Goal: Transaction & Acquisition: Purchase product/service

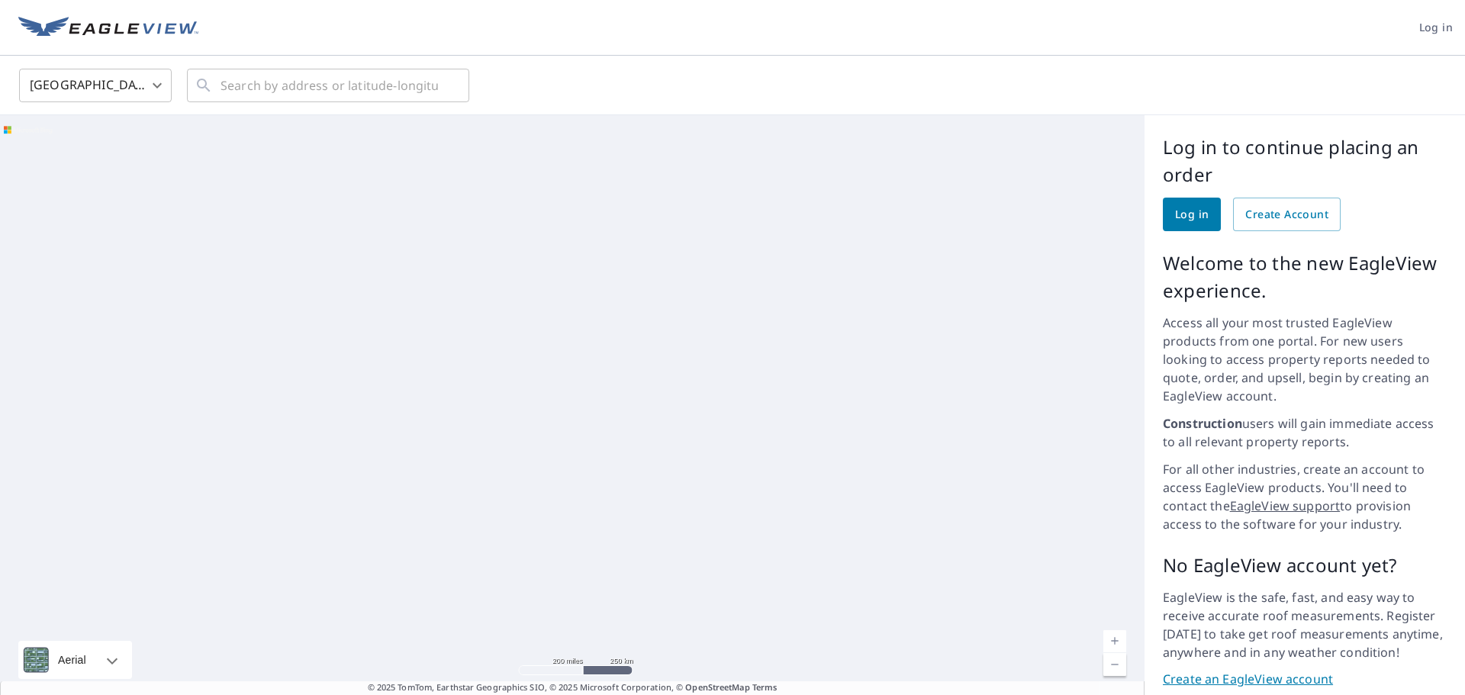
click at [1200, 209] on link "Log in" at bounding box center [1192, 215] width 58 height 34
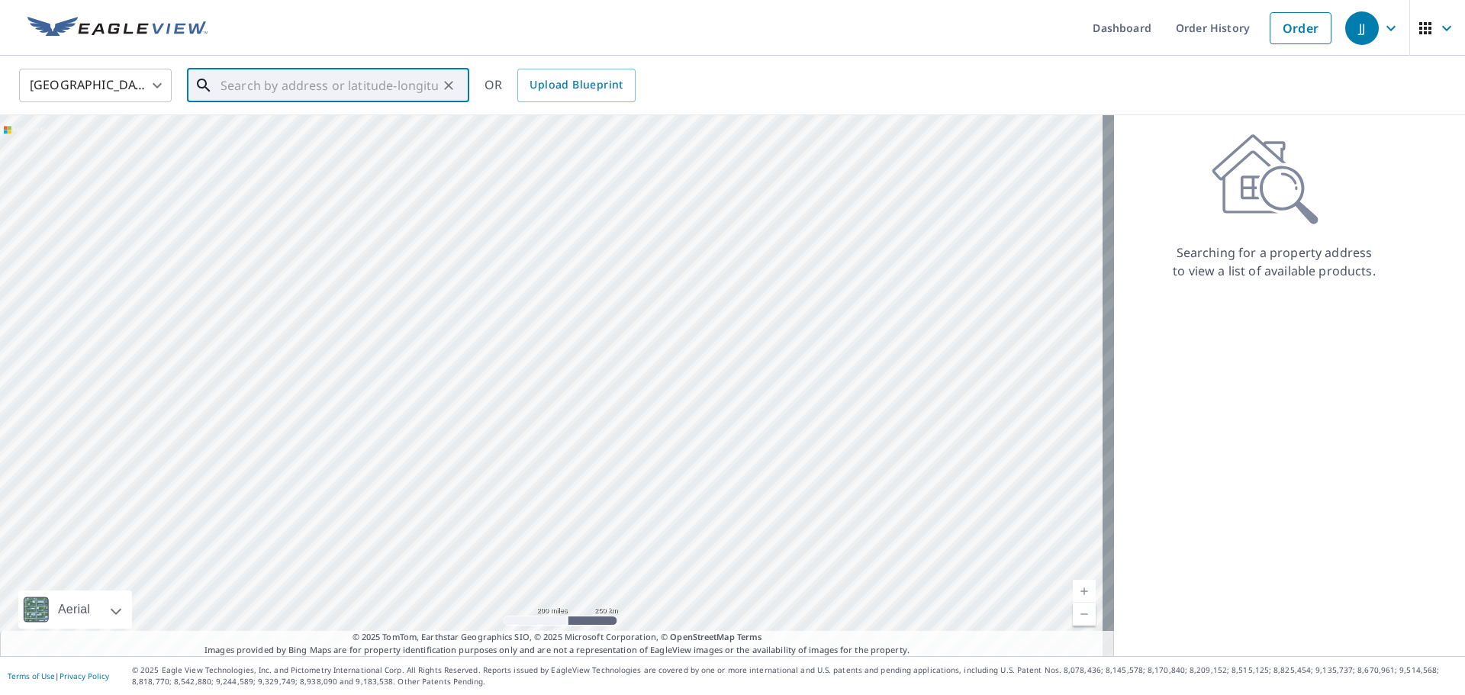
click at [256, 84] on input "text" at bounding box center [328, 85] width 217 height 43
click at [226, 139] on p "[GEOGRAPHIC_DATA]" at bounding box center [337, 146] width 240 height 15
type input "[STREET_ADDRESS]"
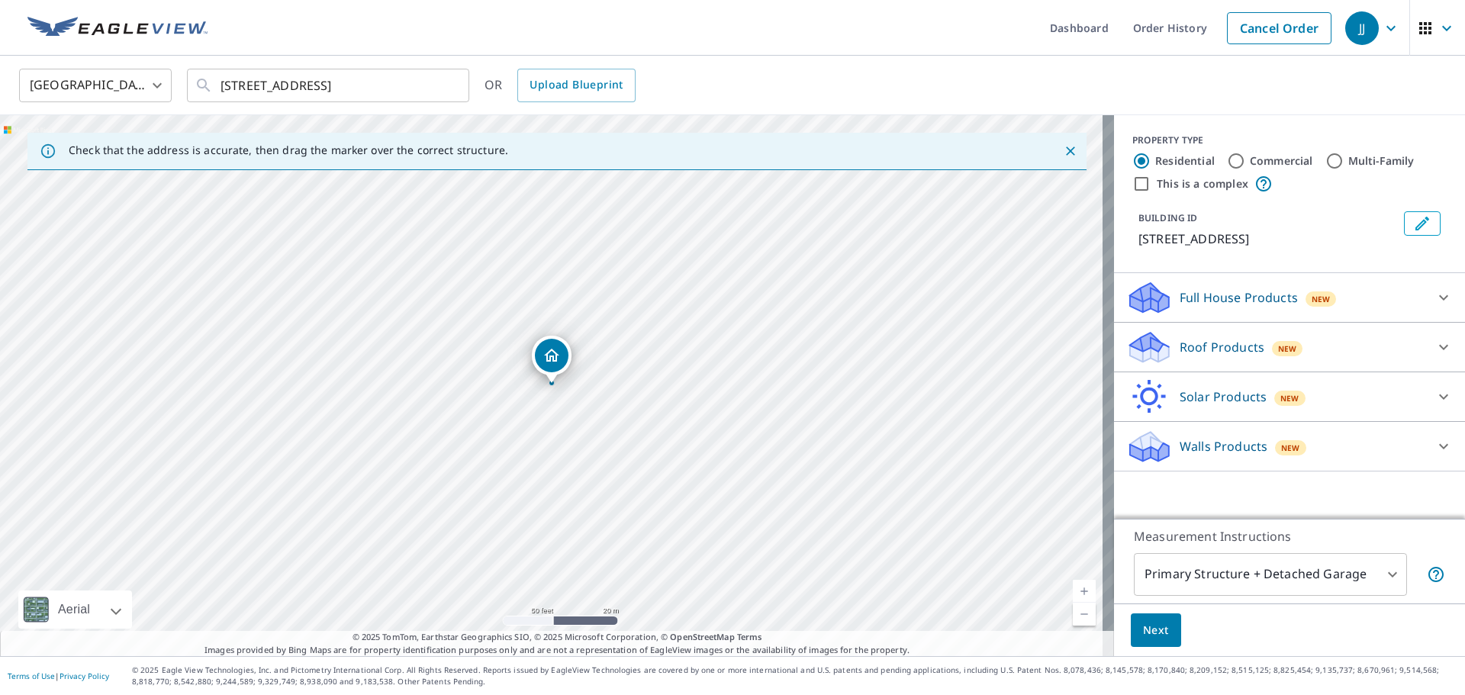
click at [1131, 344] on icon at bounding box center [1147, 342] width 34 height 19
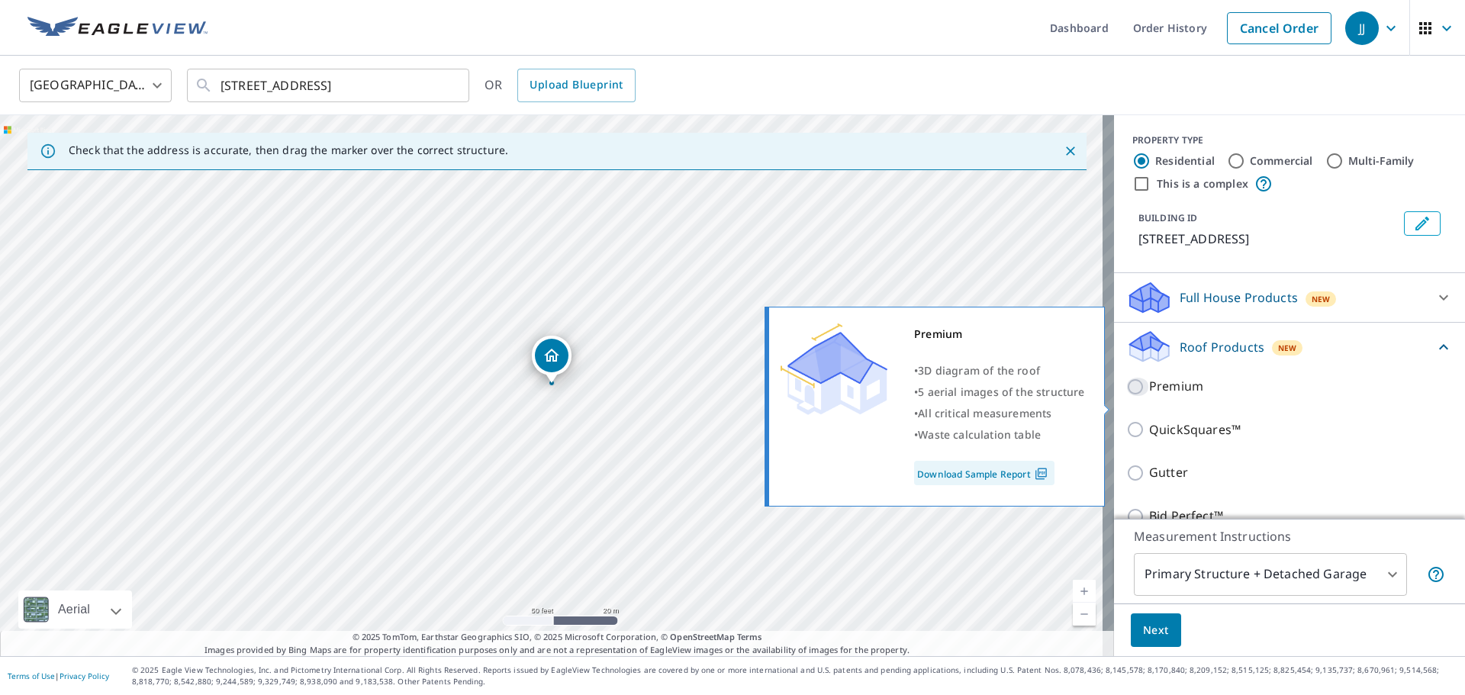
click at [1126, 396] on input "Premium" at bounding box center [1137, 387] width 23 height 18
checkbox input "true"
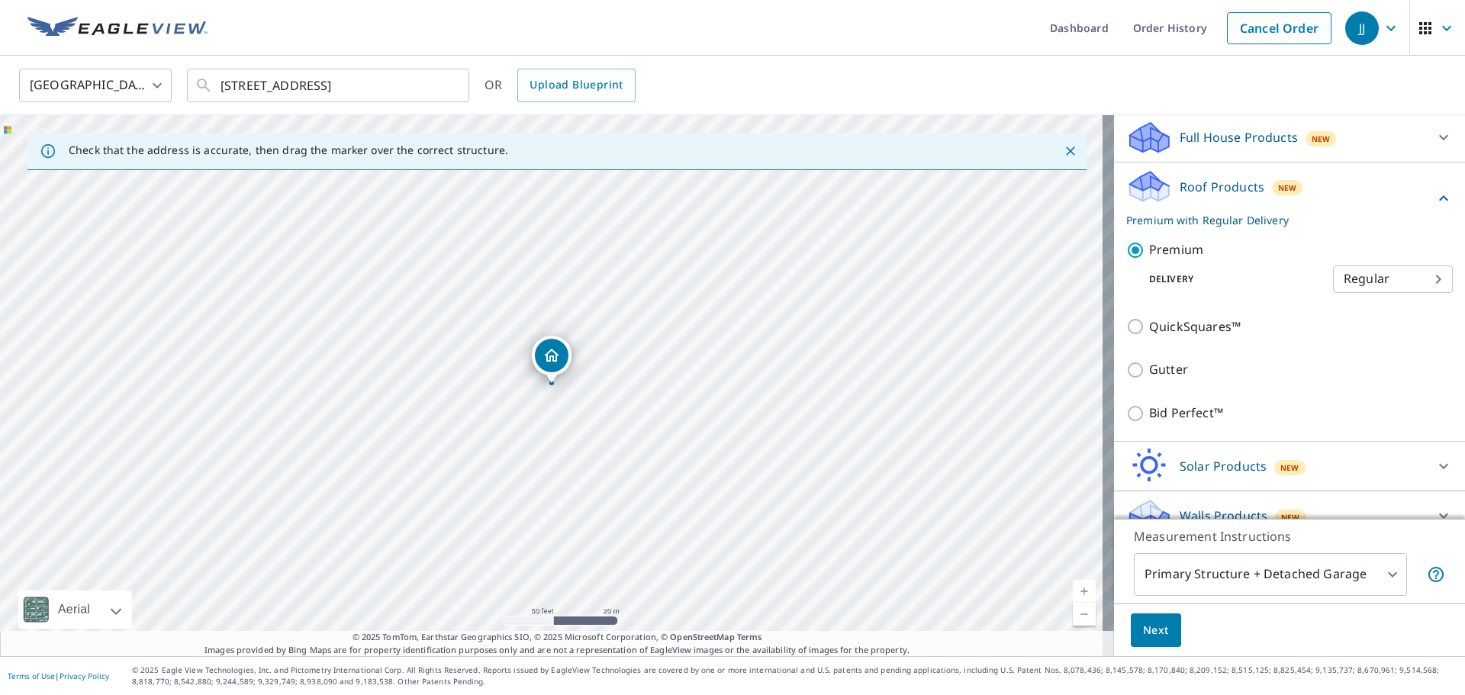
scroll to position [201, 0]
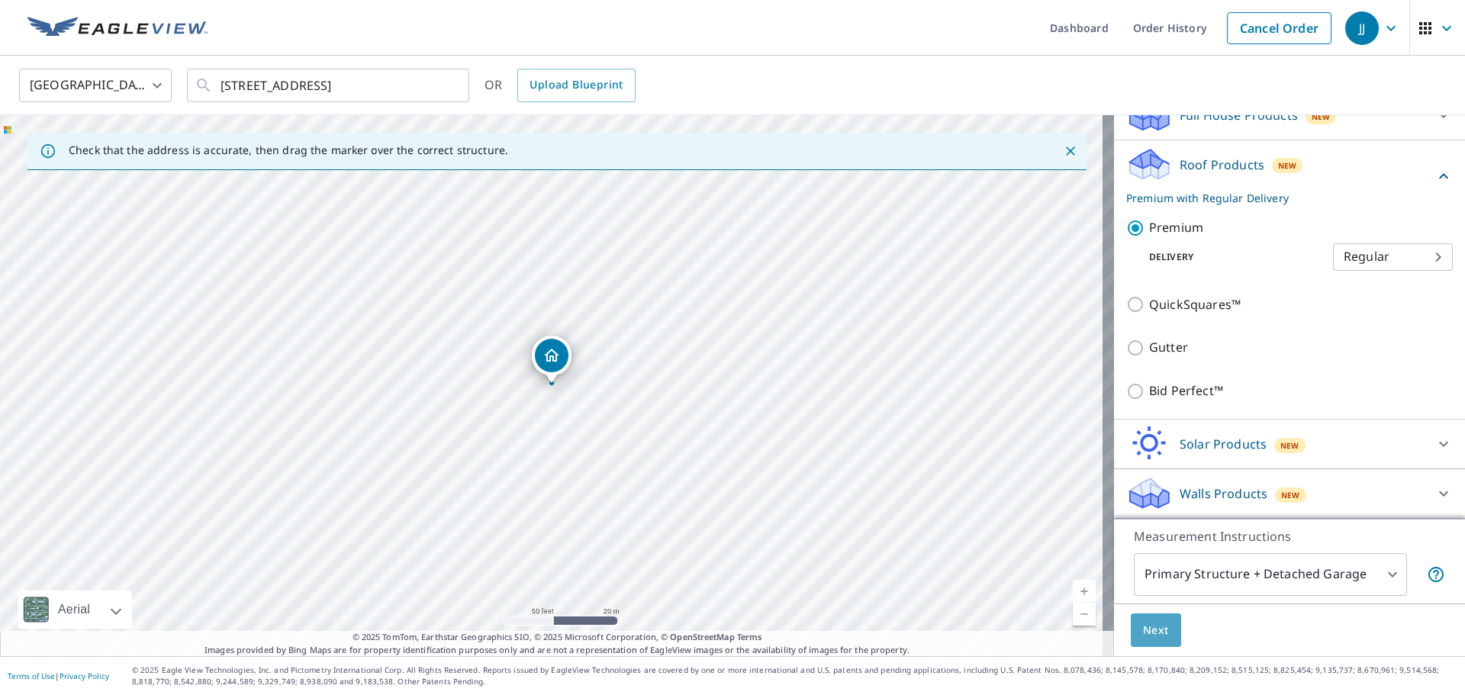
click at [1153, 621] on span "Next" at bounding box center [1156, 630] width 26 height 19
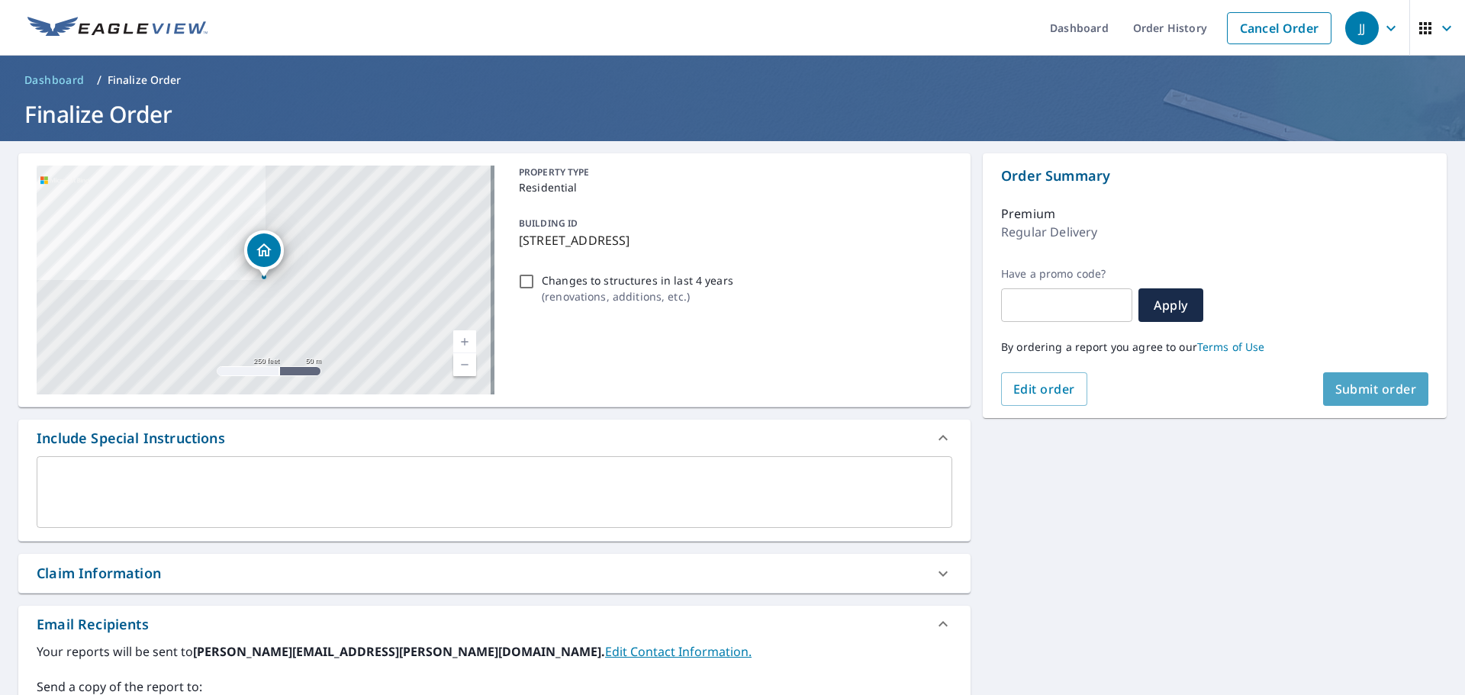
click at [1357, 372] on button "Submit order" at bounding box center [1376, 389] width 106 height 34
